Goal: Find specific page/section: Find specific page/section

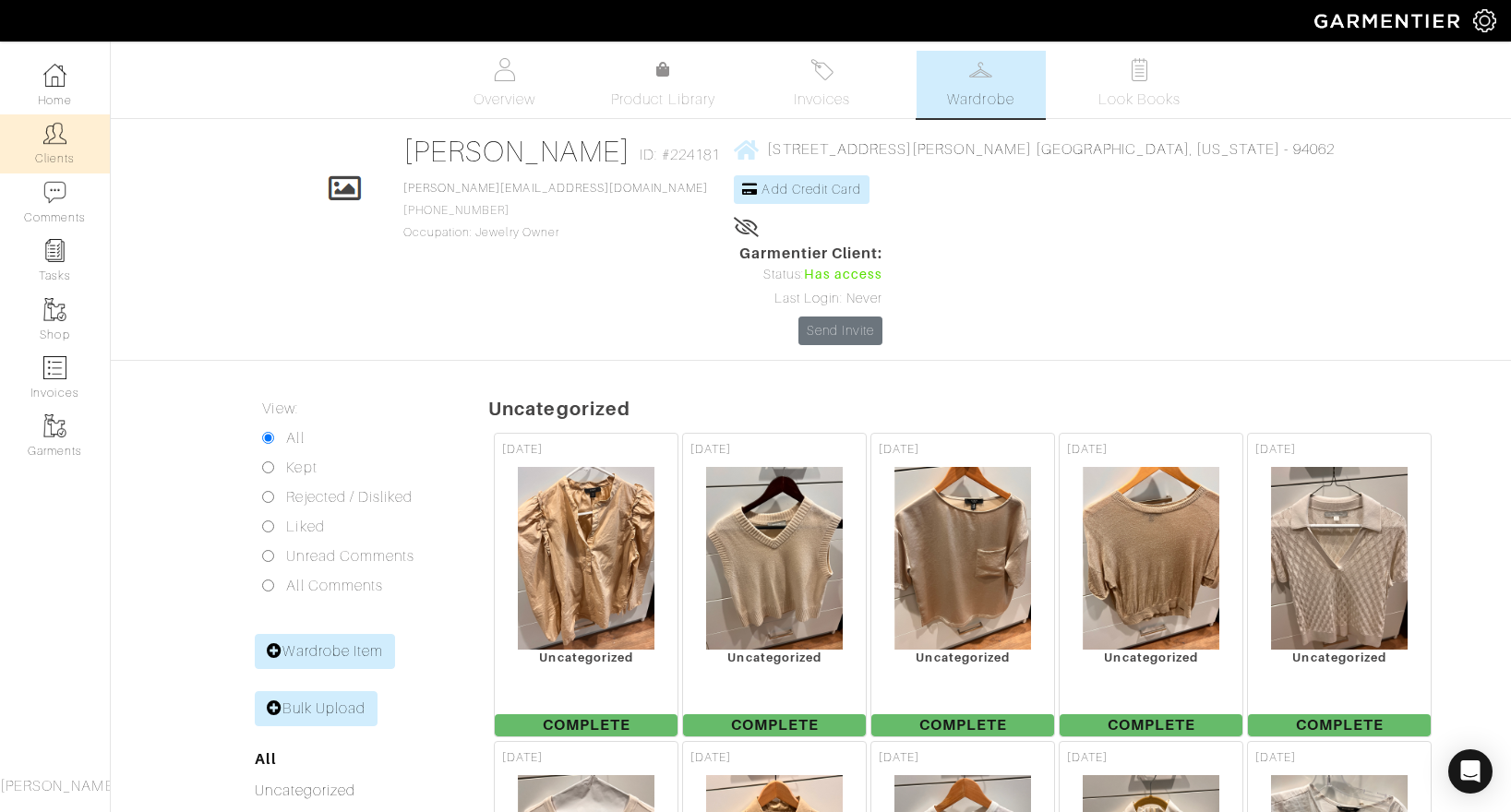
scroll to position [8984, 0]
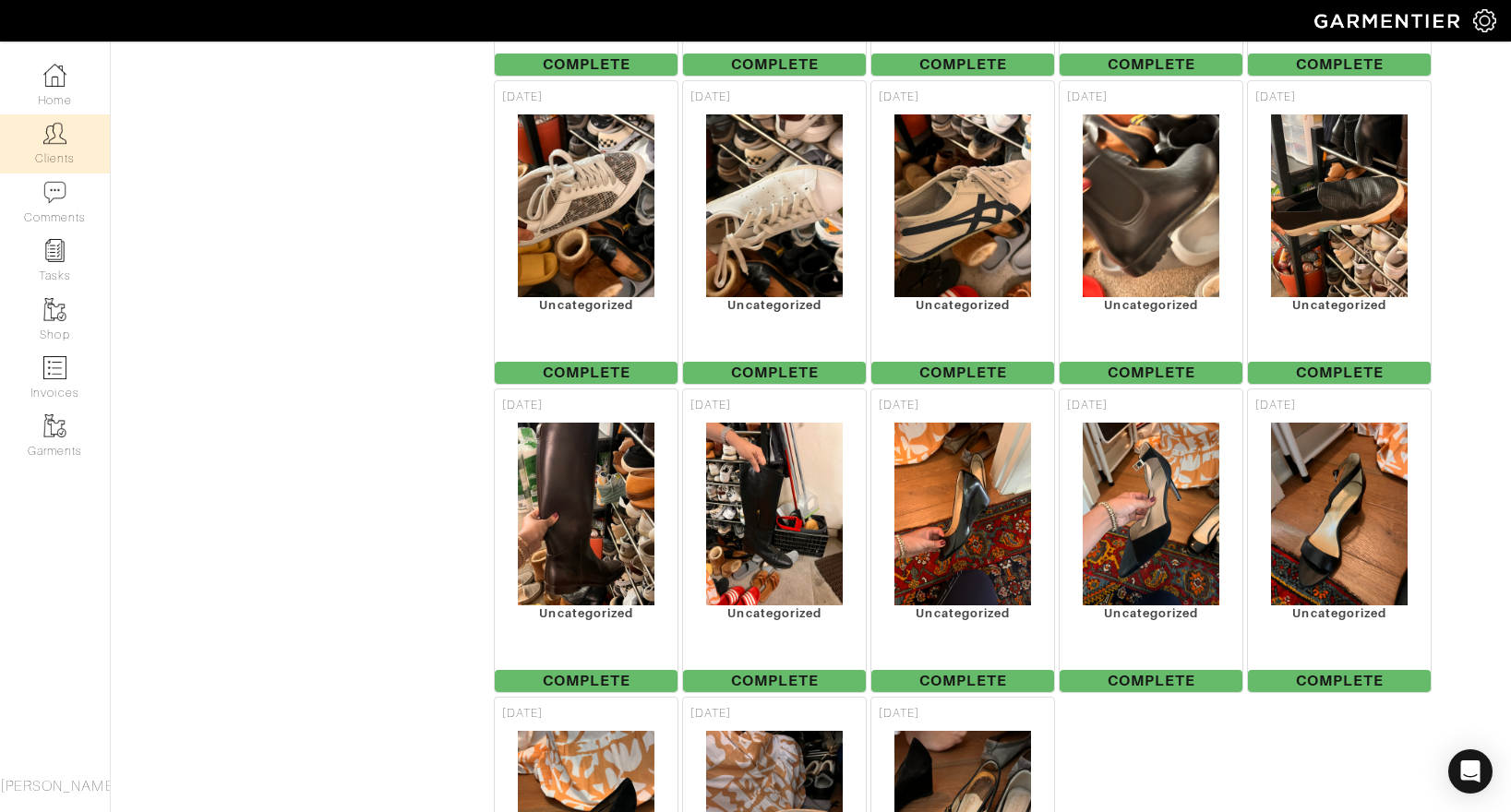
click at [48, 137] on img at bounding box center [55, 133] width 23 height 23
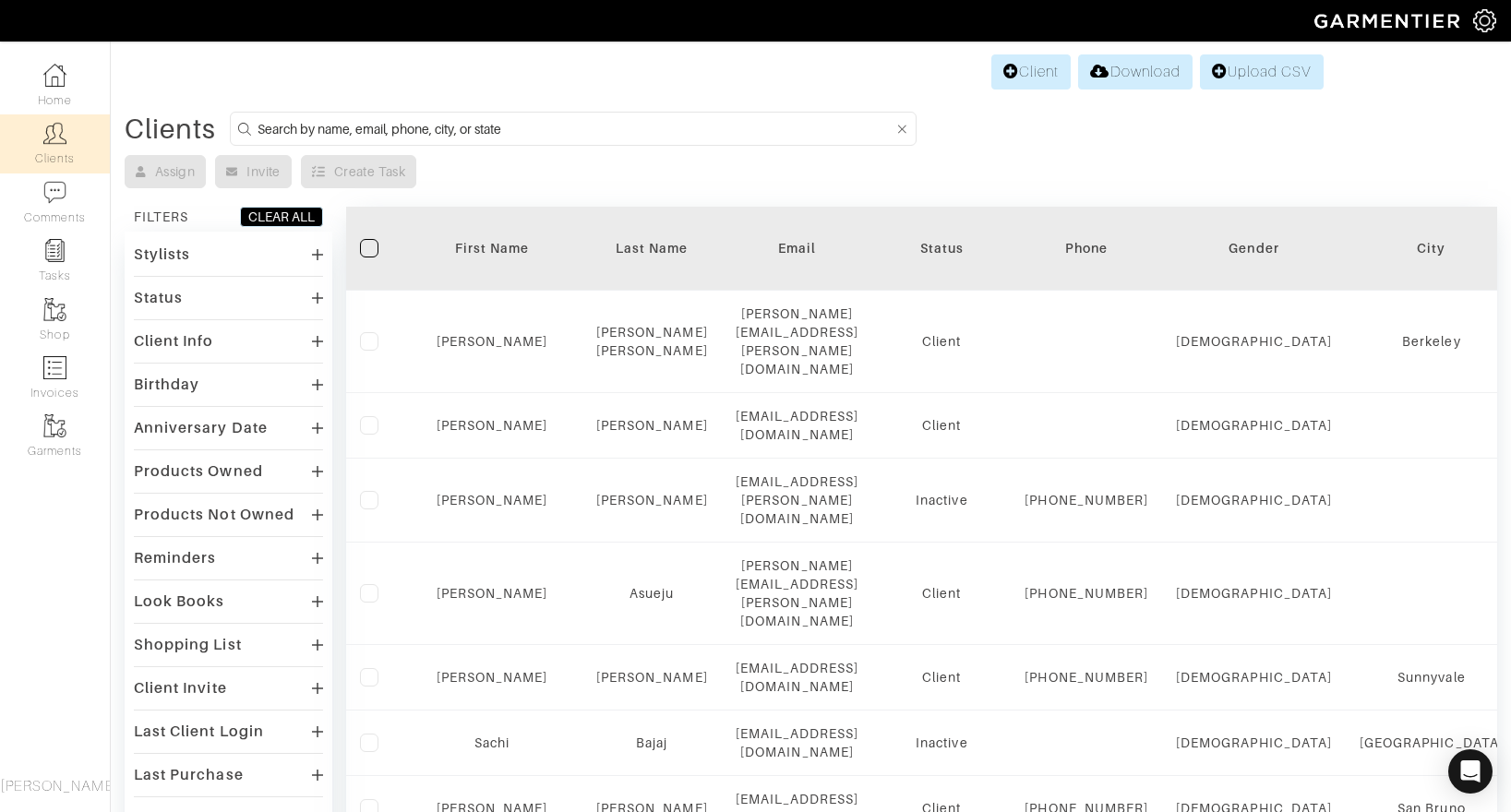
click at [326, 140] on input at bounding box center [576, 128] width 636 height 23
type input "pratima"
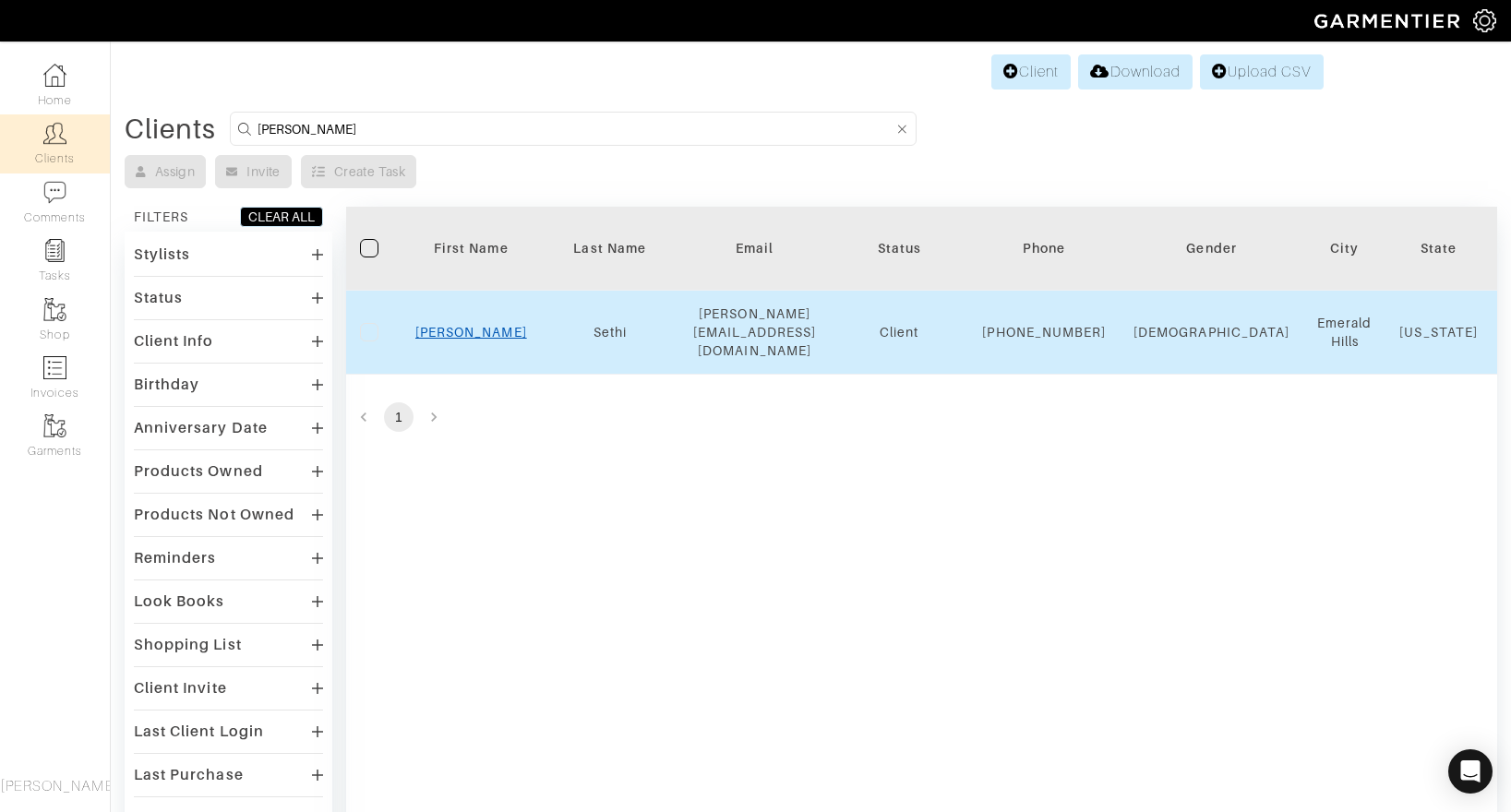
click at [480, 330] on link "Pratima" at bounding box center [472, 332] width 112 height 15
